Goal: Browse casually: Explore the website without a specific task or goal

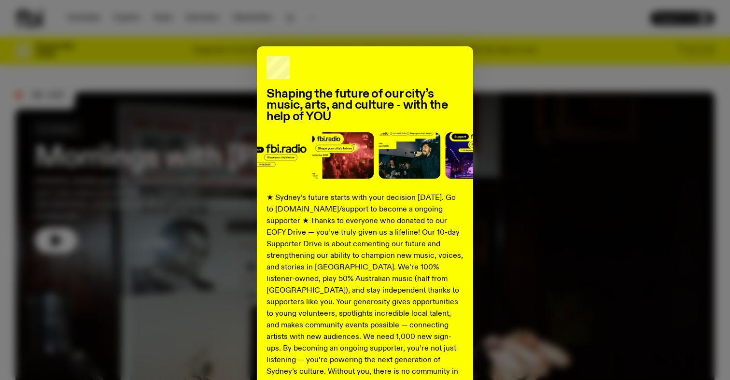
scroll to position [98, 0]
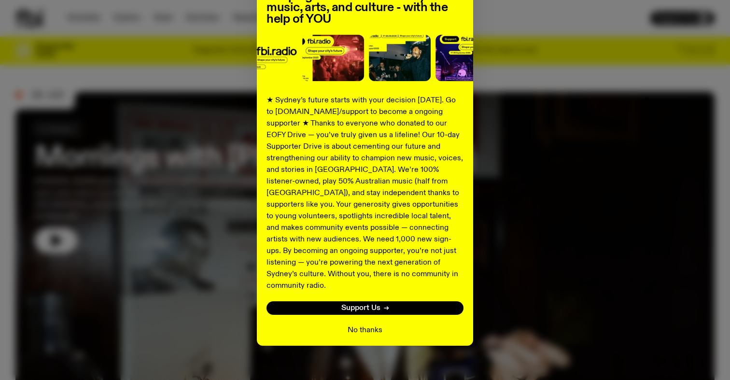
click at [364, 325] on button "No thanks" at bounding box center [365, 331] width 35 height 12
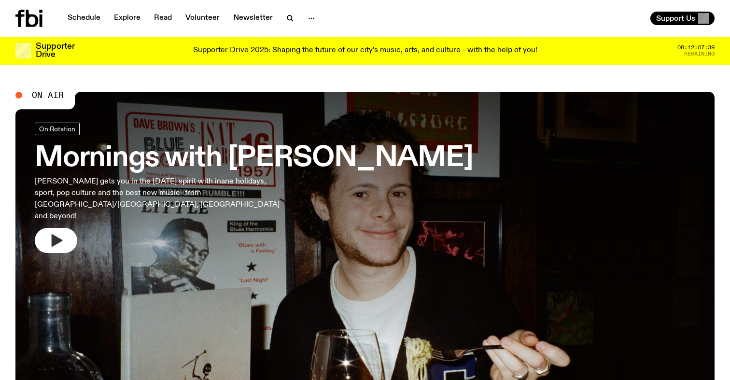
click at [48, 233] on icon "button" at bounding box center [55, 240] width 15 height 15
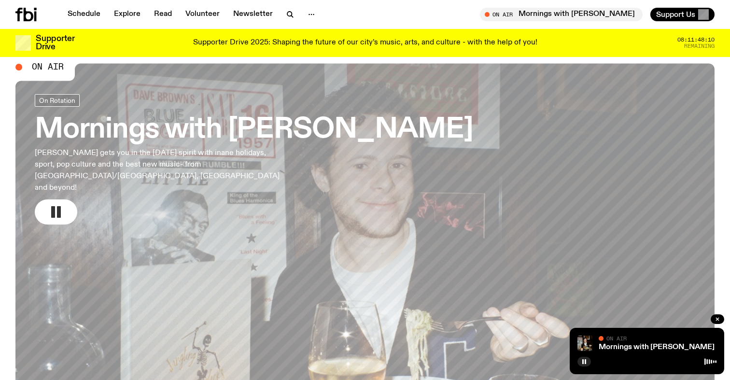
scroll to position [129, 0]
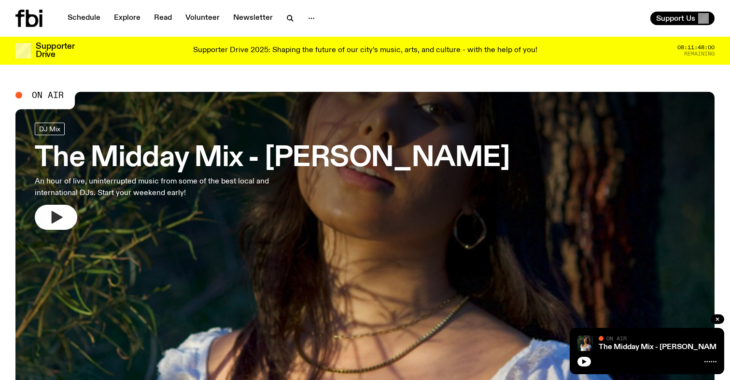
click at [60, 220] on icon "button" at bounding box center [55, 217] width 15 height 15
